Goal: Task Accomplishment & Management: Manage account settings

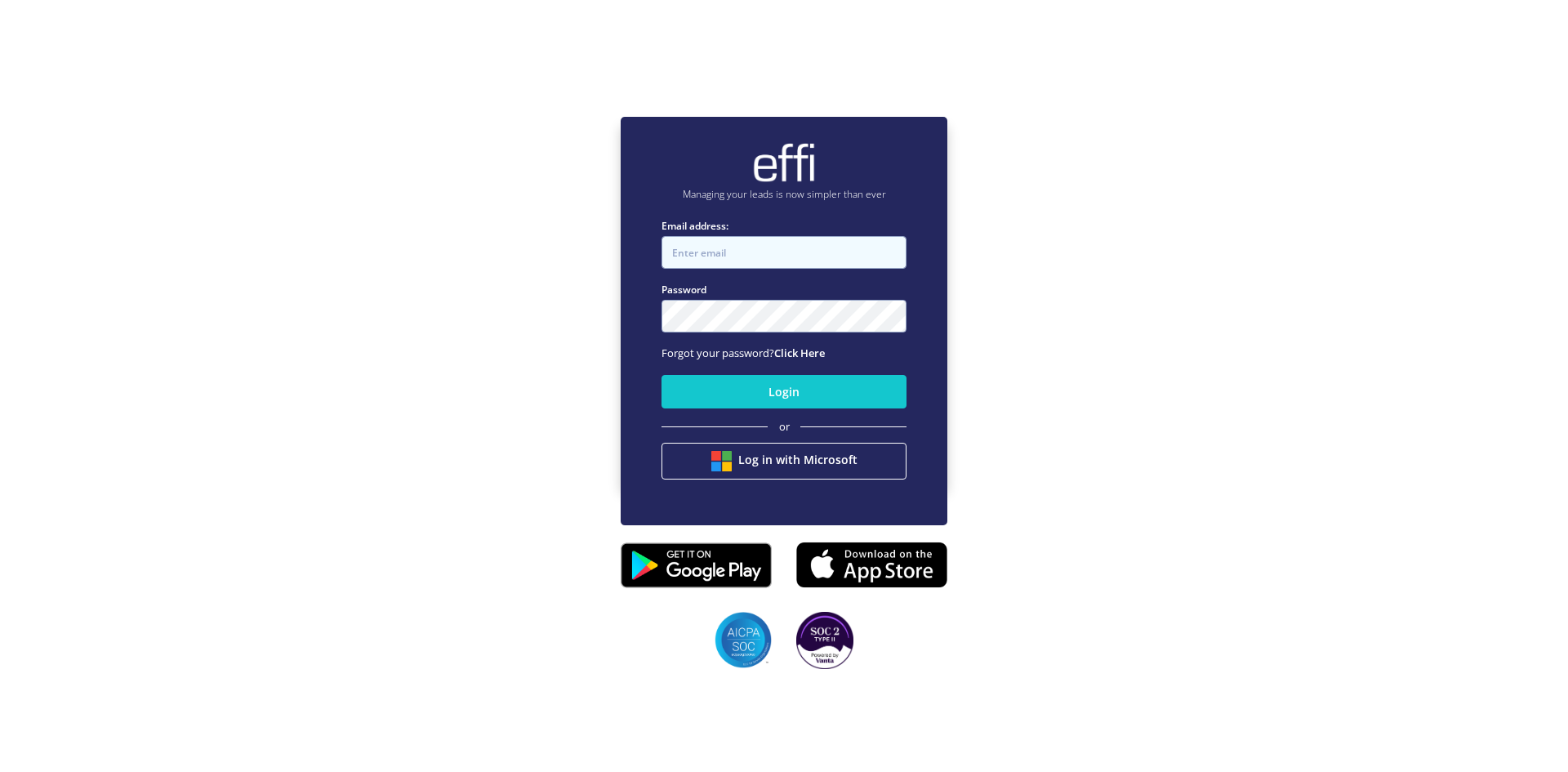
click at [768, 256] on input "Email address:" at bounding box center [784, 252] width 245 height 32
type input "[PERSON_NAME][EMAIL_ADDRESS][PERSON_NAME][DOMAIN_NAME]"
click at [779, 398] on button "Login" at bounding box center [784, 391] width 245 height 33
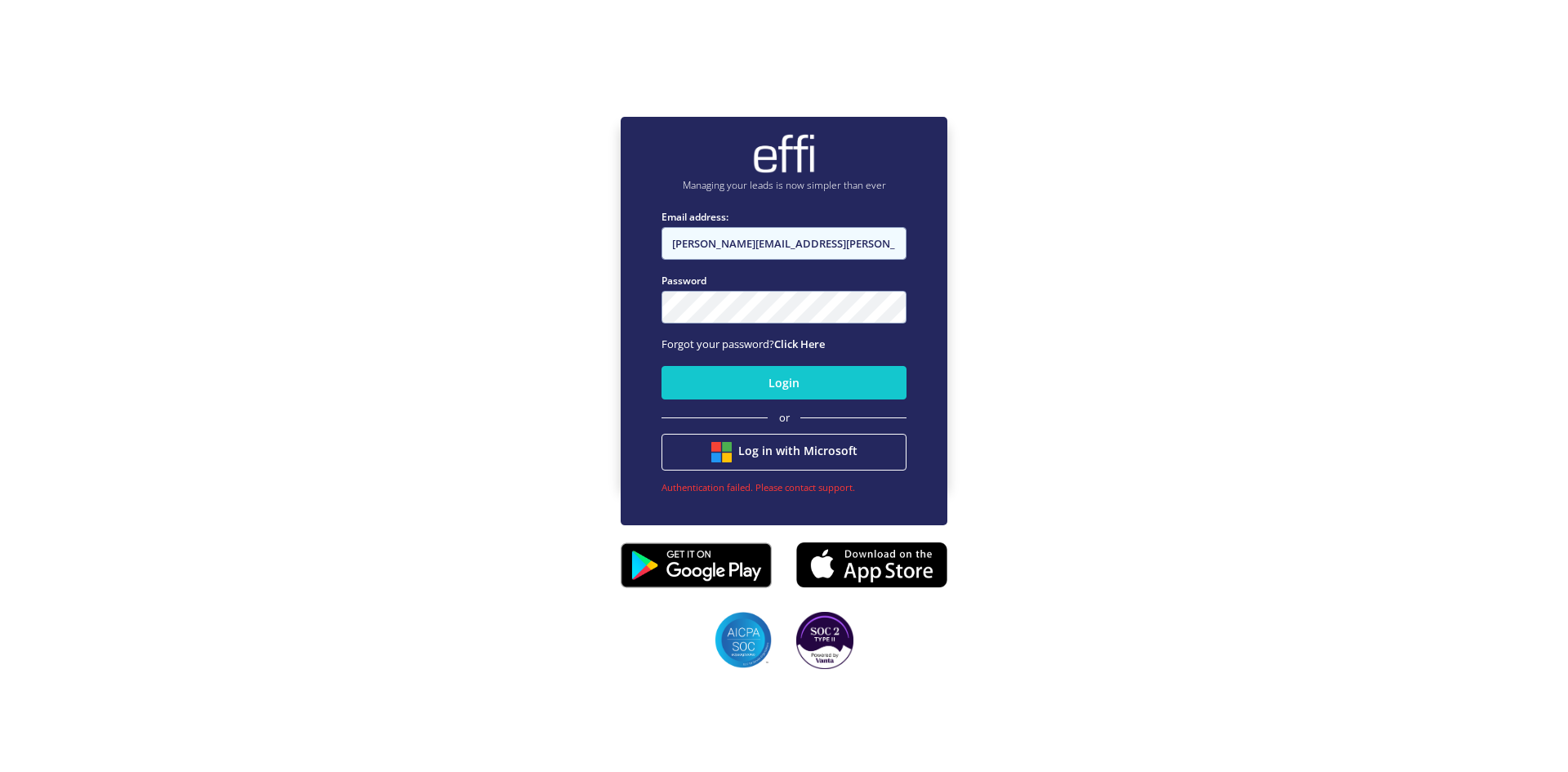
drag, startPoint x: 824, startPoint y: 246, endPoint x: 582, endPoint y: 244, distance: 242.0
click at [582, 244] on div "Managing your leads is now simpler than ever Email address: [PERSON_NAME][EMAIL…" at bounding box center [784, 300] width 1568 height 772
paste input "[PERSON_NAME] <[PERSON_NAME][EMAIL_ADDRESS][PERSON_NAME][DOMAIN_NAME]>"
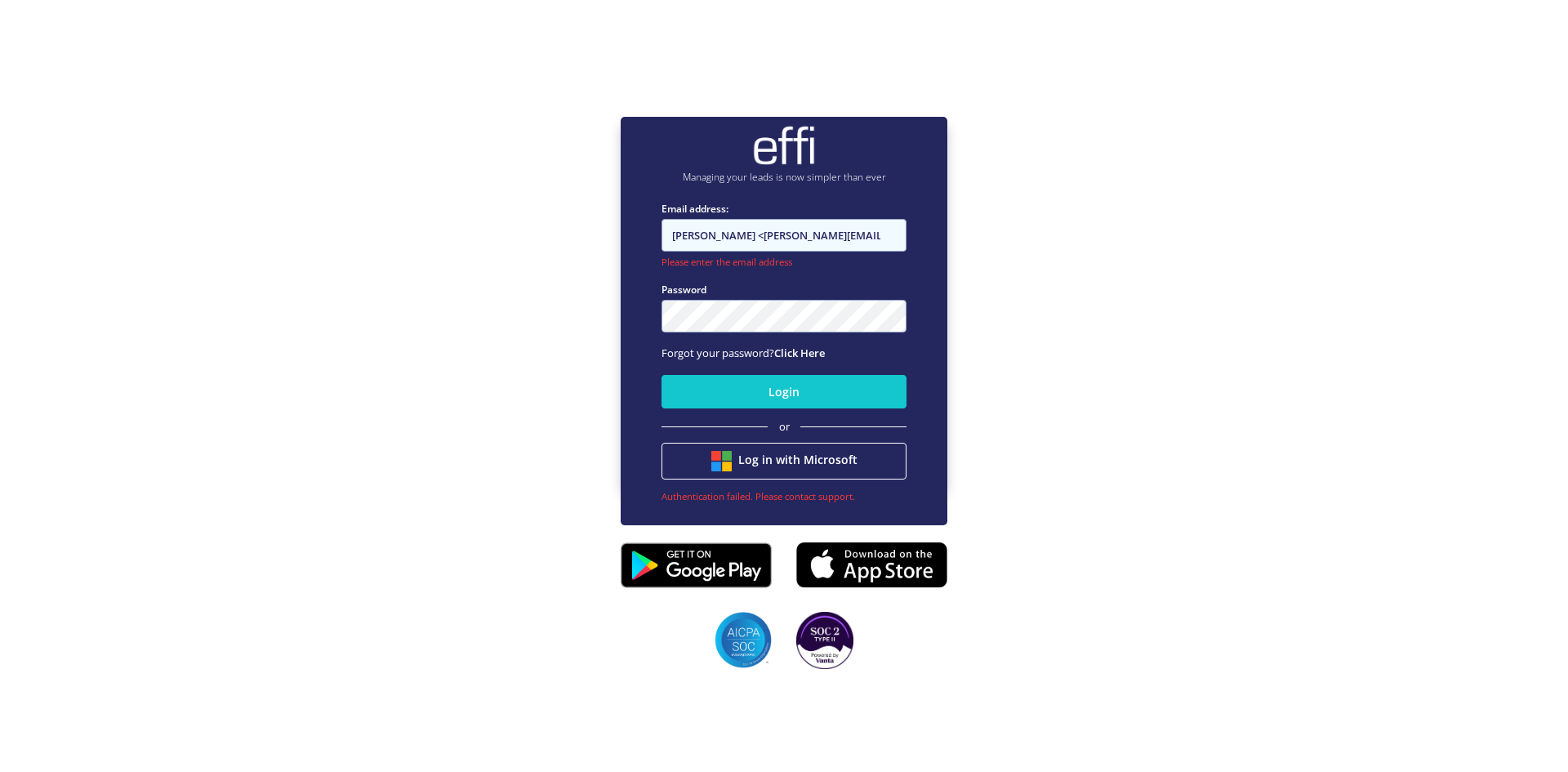
drag, startPoint x: 738, startPoint y: 227, endPoint x: 638, endPoint y: 229, distance: 100.0
click at [638, 229] on div "Managing your leads is now simpler than ever Email address: [PERSON_NAME] <[PER…" at bounding box center [784, 321] width 327 height 409
type input "[PERSON_NAME][EMAIL_ADDRESS][PERSON_NAME][DOMAIN_NAME]"
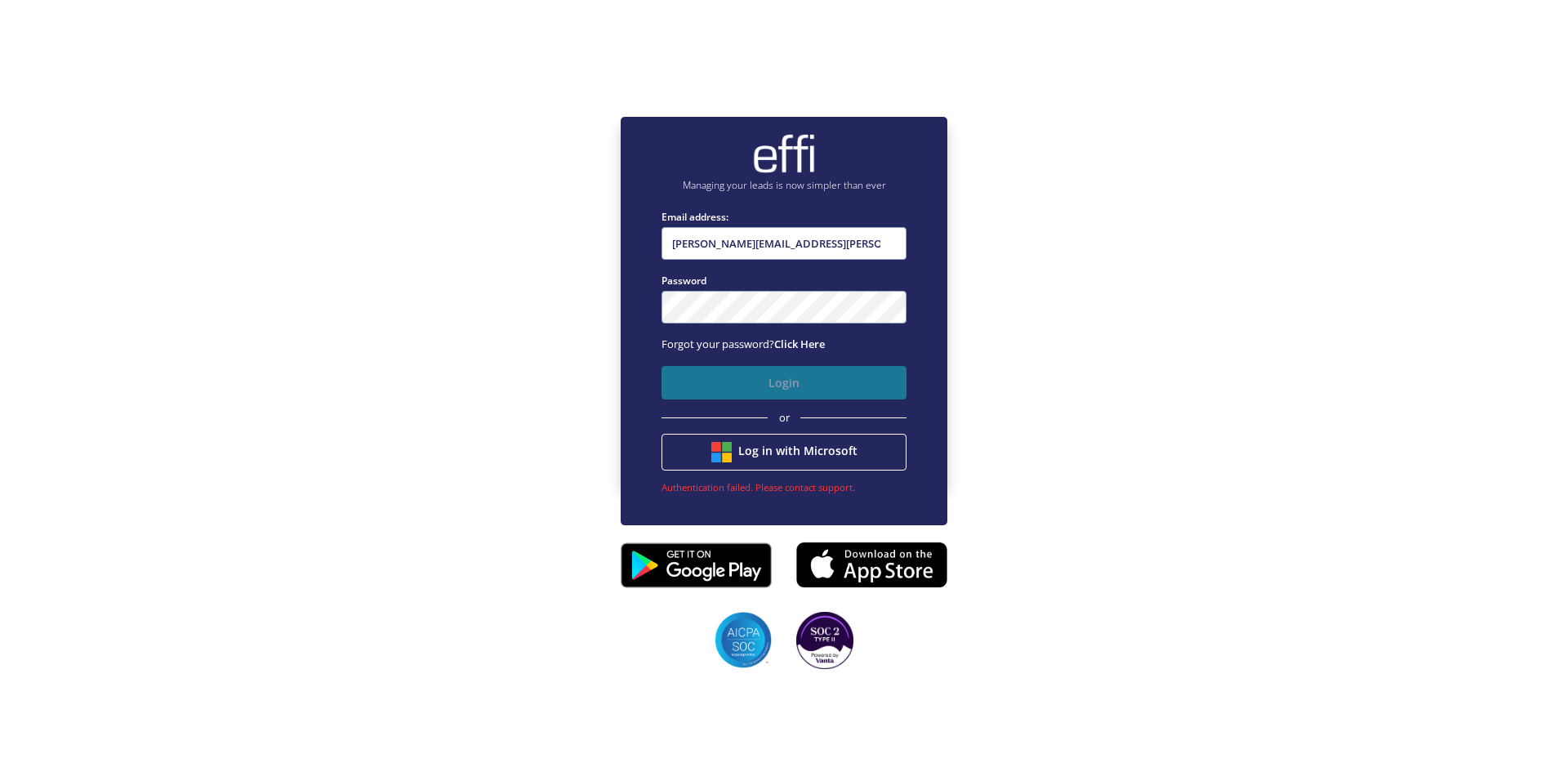
click at [803, 381] on button "Login" at bounding box center [784, 382] width 245 height 33
